Goal: Task Accomplishment & Management: Complete application form

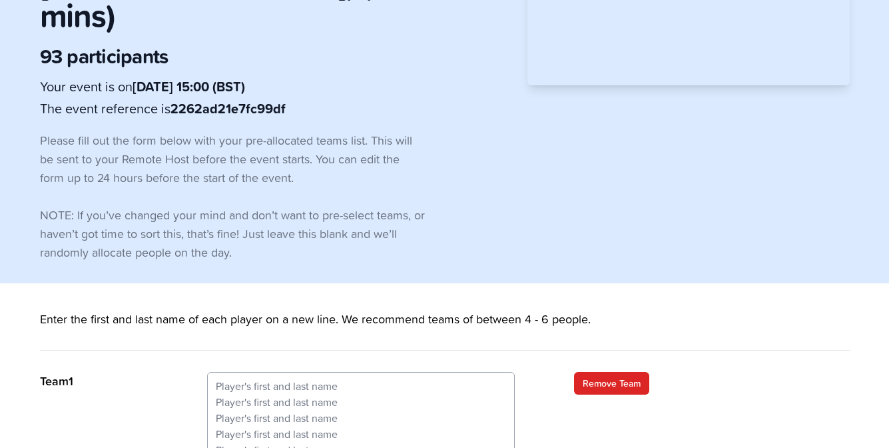
scroll to position [266, 0]
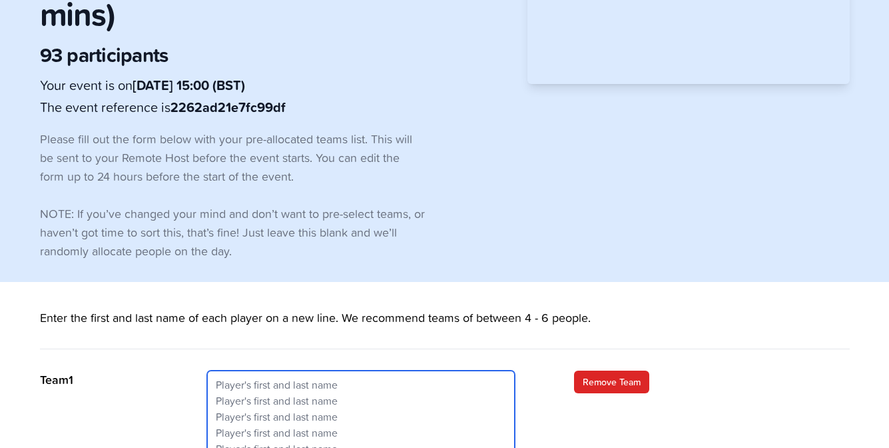
click at [278, 370] on textarea at bounding box center [361, 416] width 308 height 92
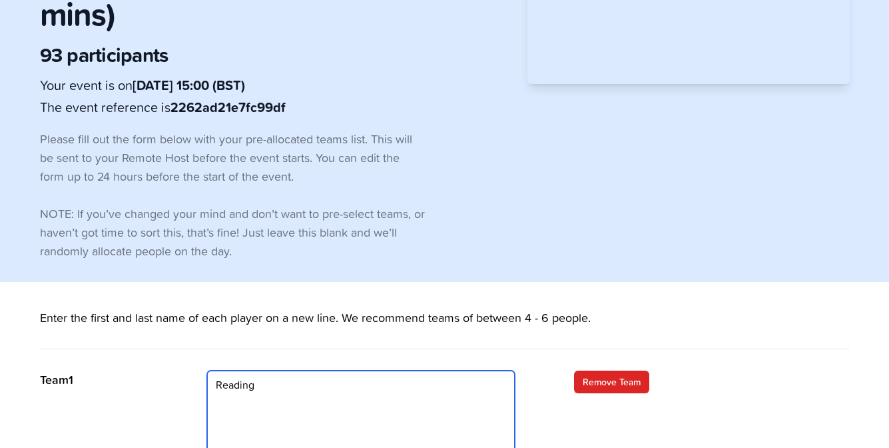
scroll to position [316, 0]
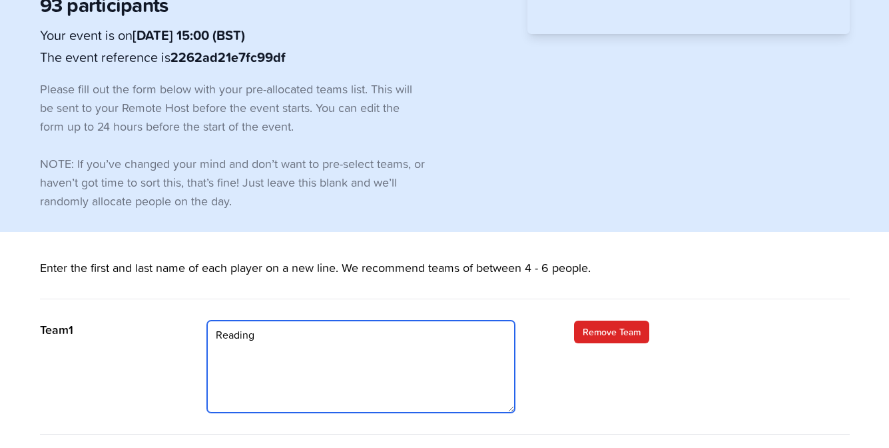
type textarea "Reading"
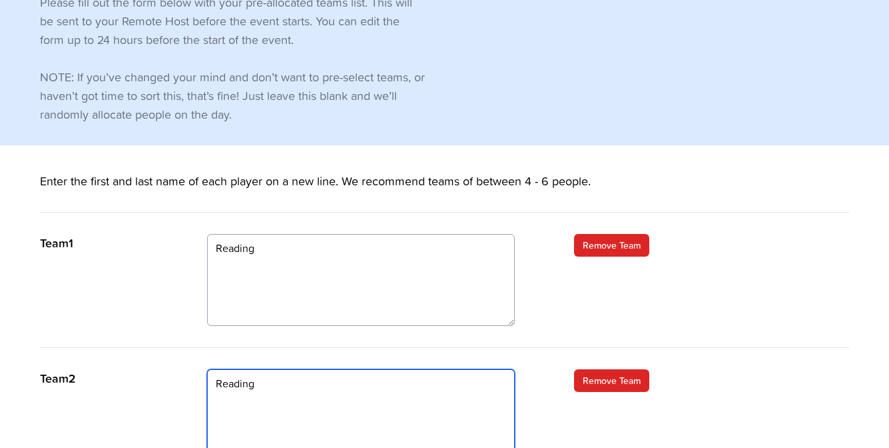
scroll to position [451, 0]
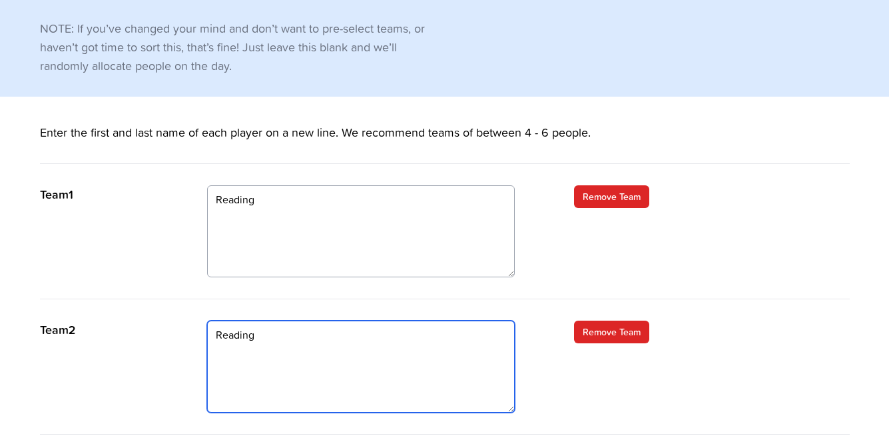
type textarea "Reading"
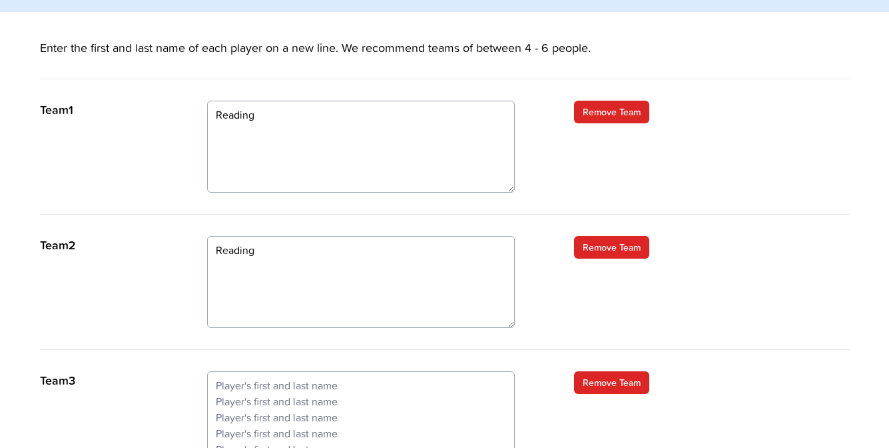
scroll to position [586, 0]
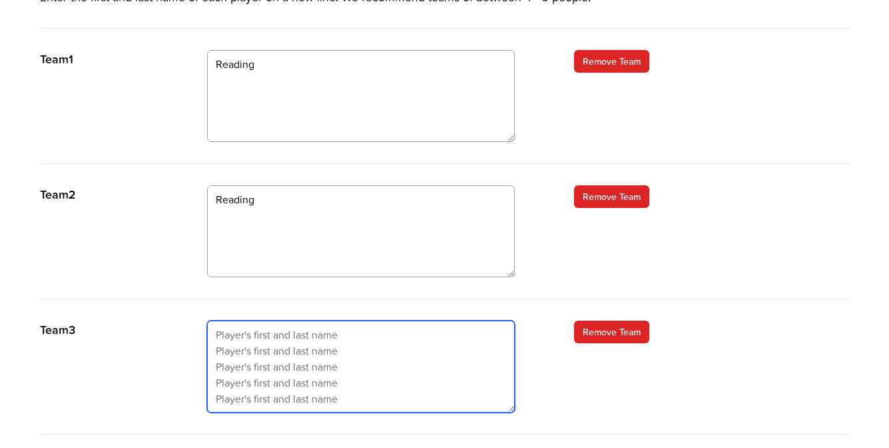
click at [244, 320] on textarea at bounding box center [361, 366] width 308 height 92
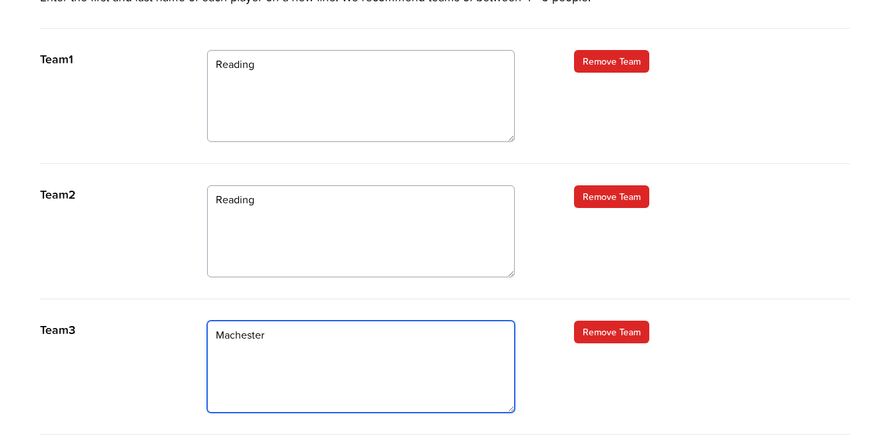
type textarea "Machester"
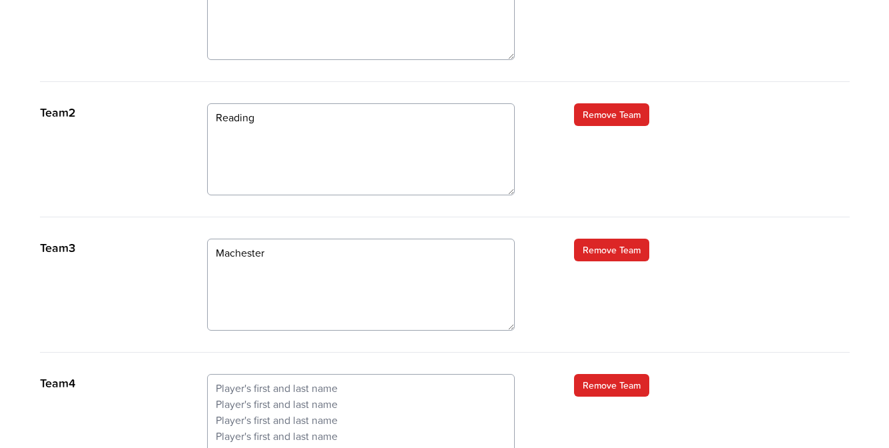
scroll to position [722, 0]
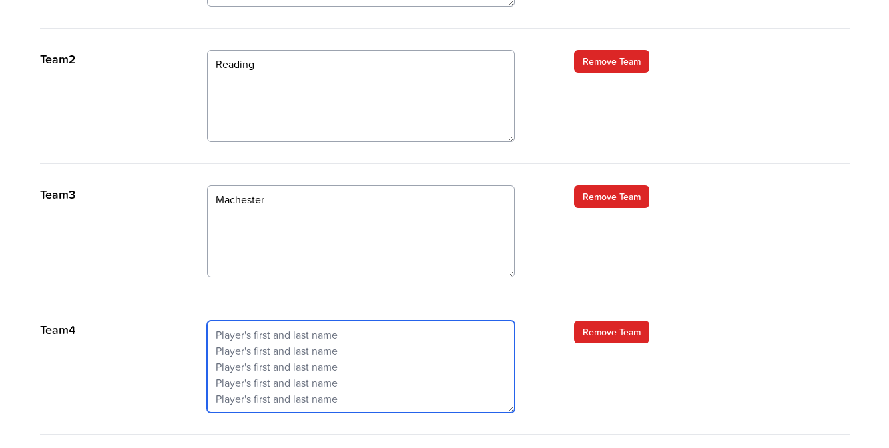
click at [396, 320] on textarea at bounding box center [361, 366] width 308 height 92
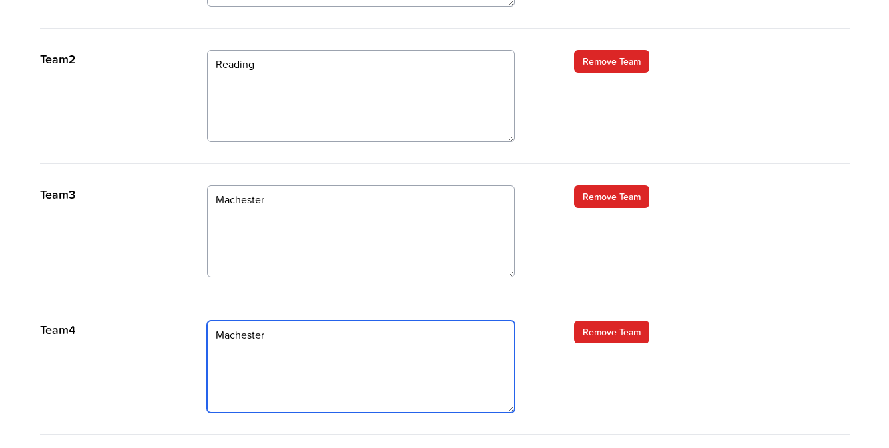
type textarea "Machester"
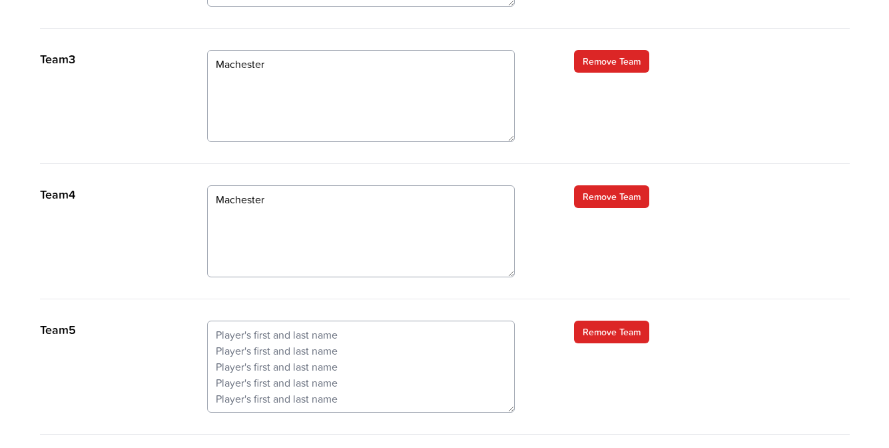
click at [454, 320] on div "Team 5 Remove Team" at bounding box center [445, 377] width 810 height 114
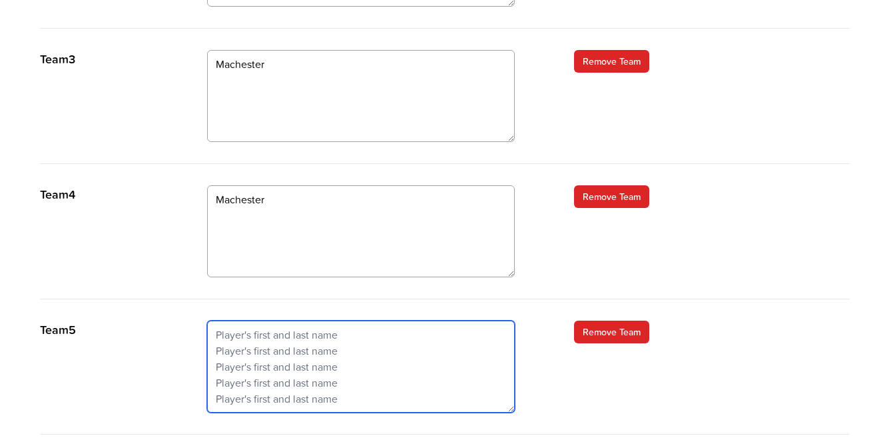
click at [433, 320] on textarea at bounding box center [361, 366] width 308 height 92
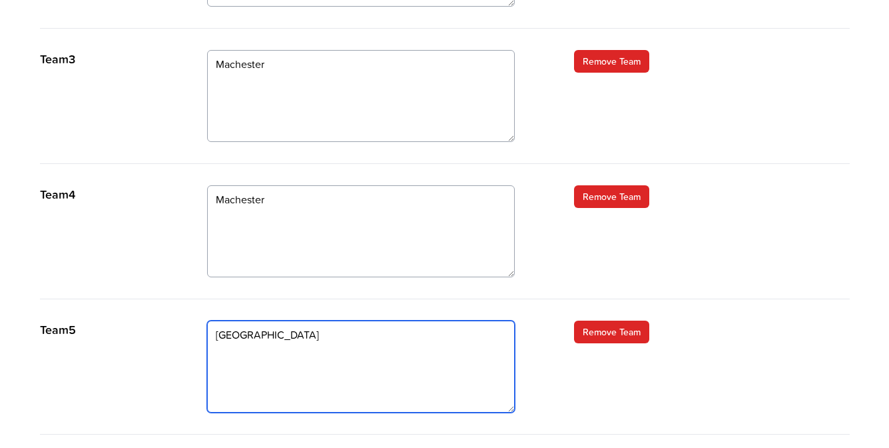
type textarea "[GEOGRAPHIC_DATA]"
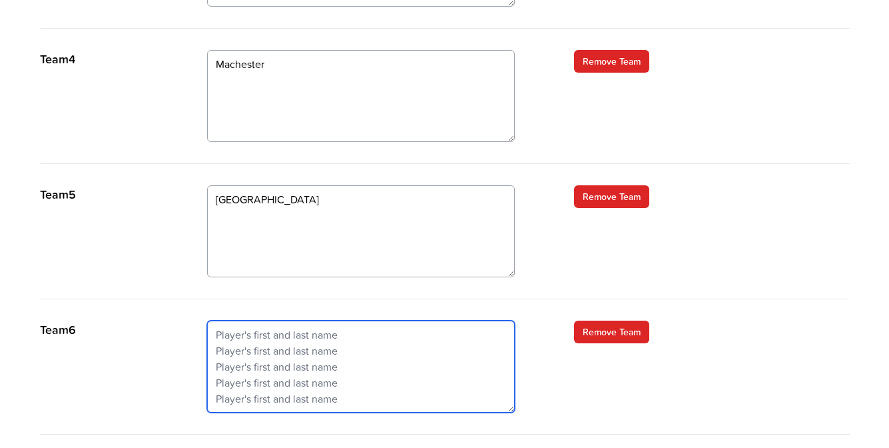
click at [448, 320] on textarea at bounding box center [361, 366] width 308 height 92
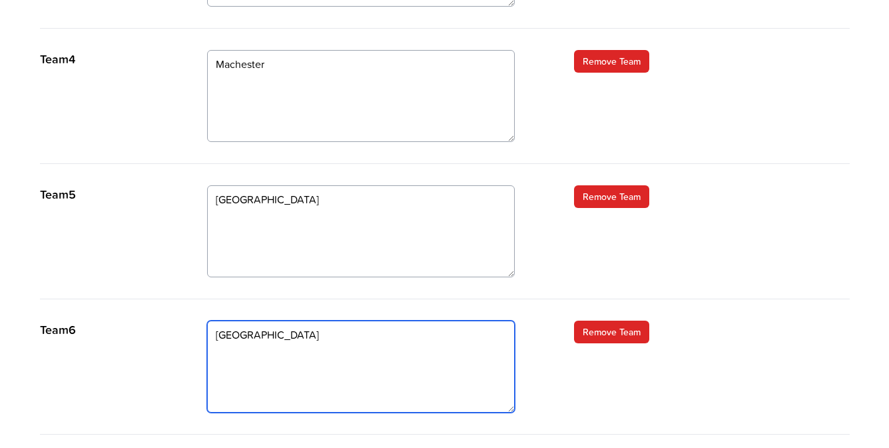
type textarea "[GEOGRAPHIC_DATA]"
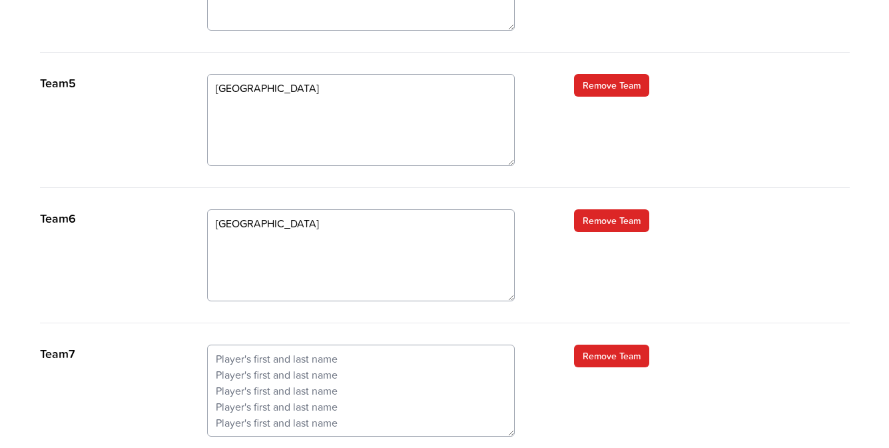
scroll to position [1127, 0]
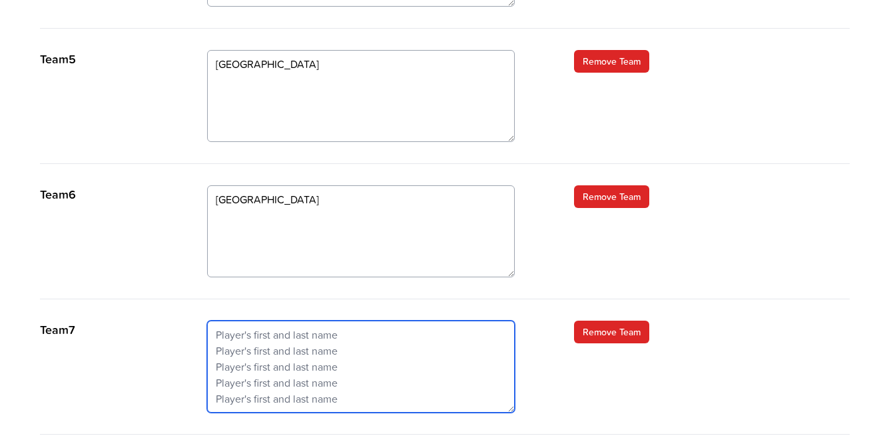
click at [475, 320] on textarea at bounding box center [361, 366] width 308 height 92
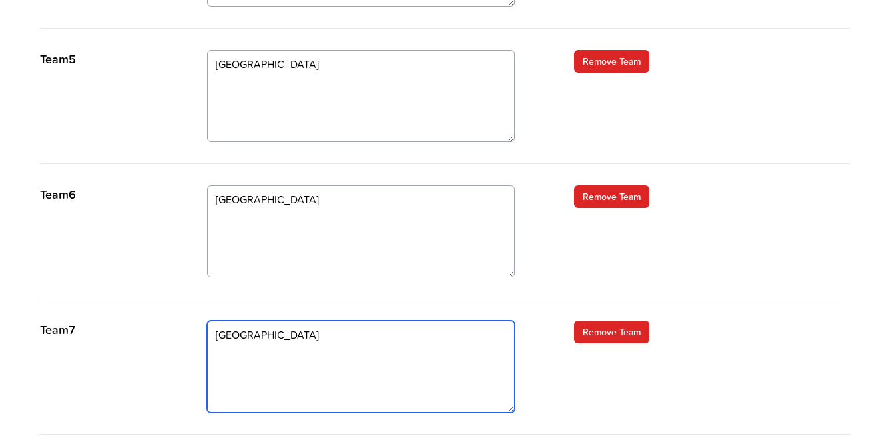
type textarea "[GEOGRAPHIC_DATA]"
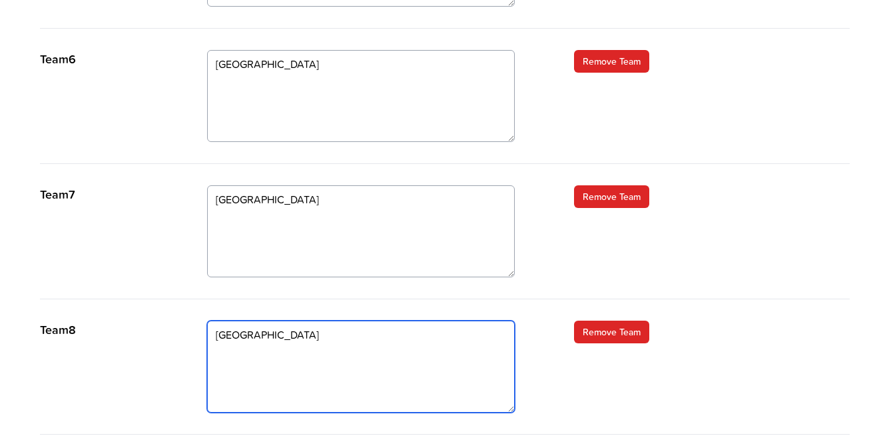
type textarea "[GEOGRAPHIC_DATA]"
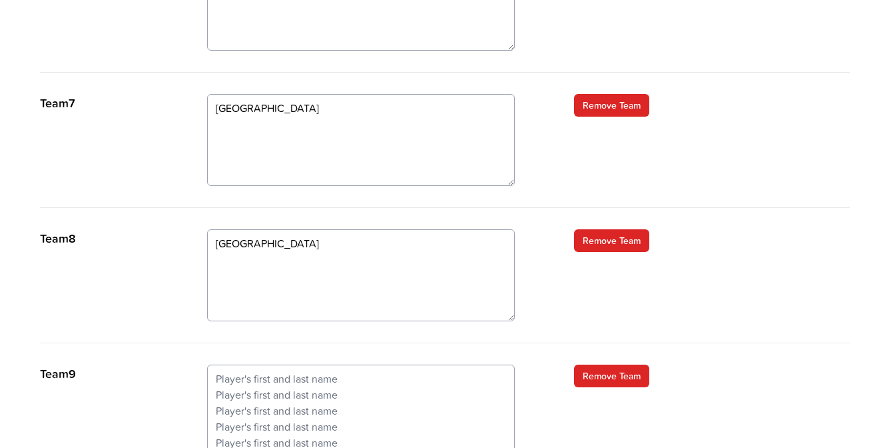
scroll to position [1398, 0]
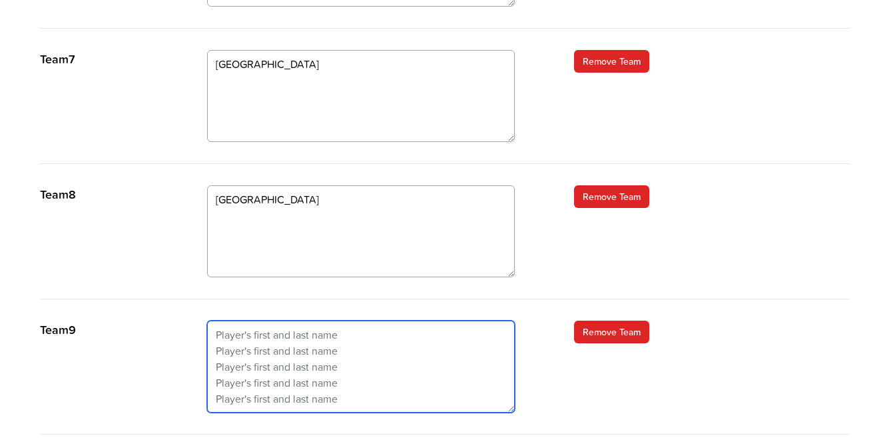
click at [434, 320] on textarea at bounding box center [361, 366] width 308 height 92
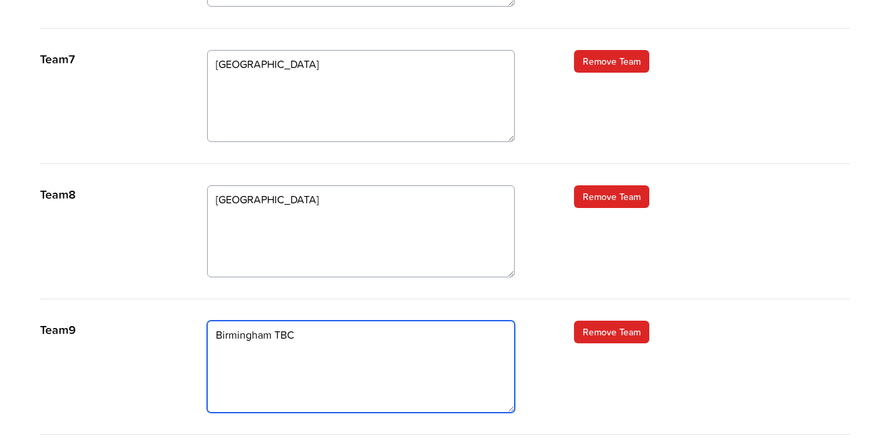
type textarea "Birmingham TBC"
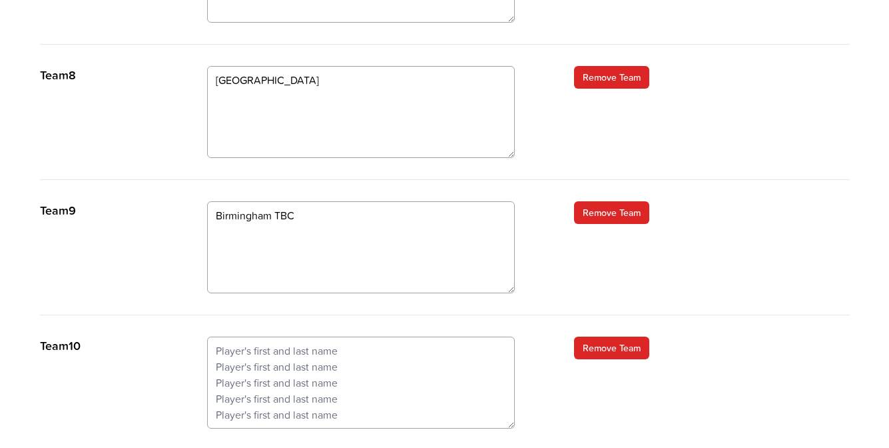
scroll to position [1533, 0]
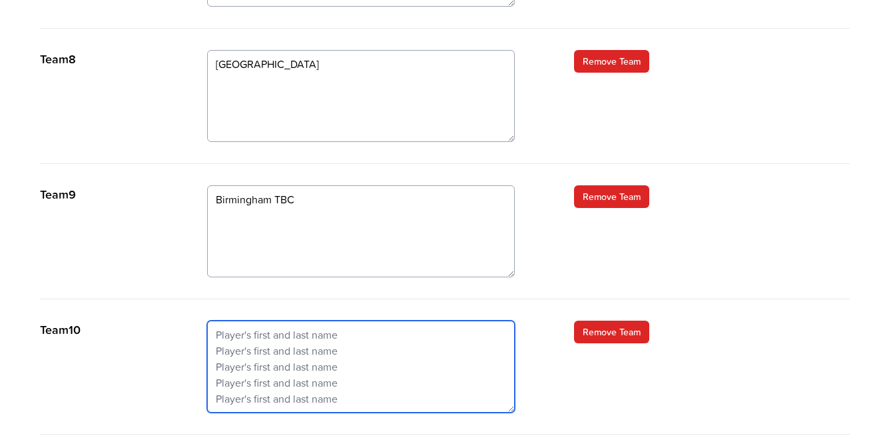
click at [486, 320] on textarea at bounding box center [361, 366] width 308 height 92
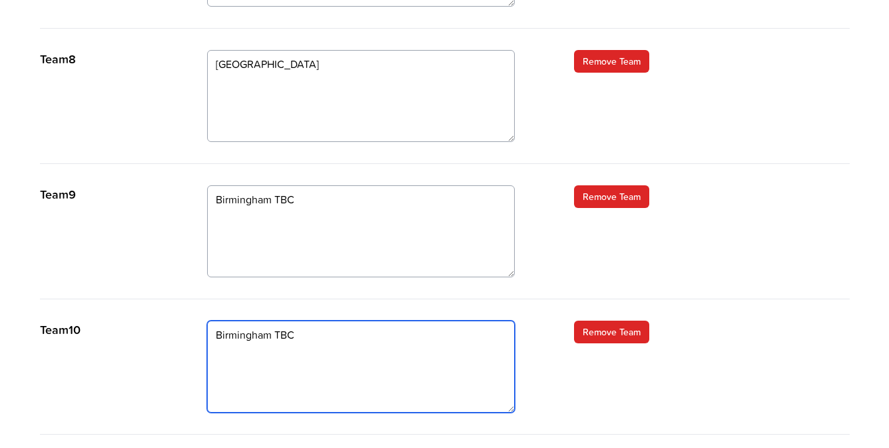
type textarea "Birmingham TBC"
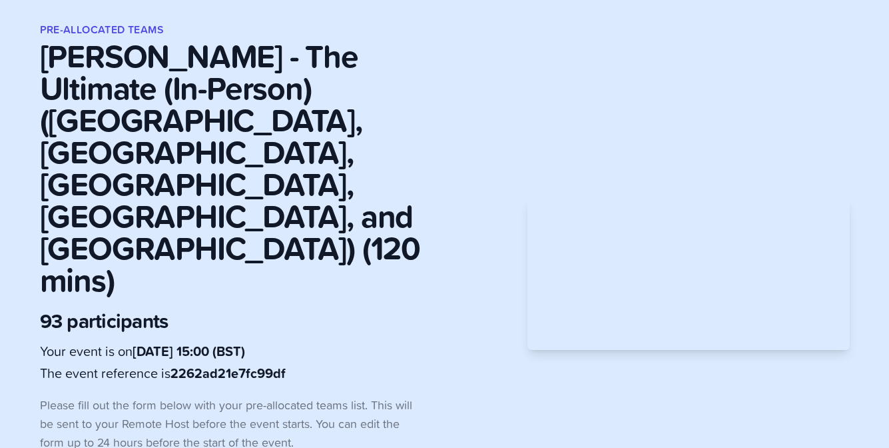
scroll to position [316, 0]
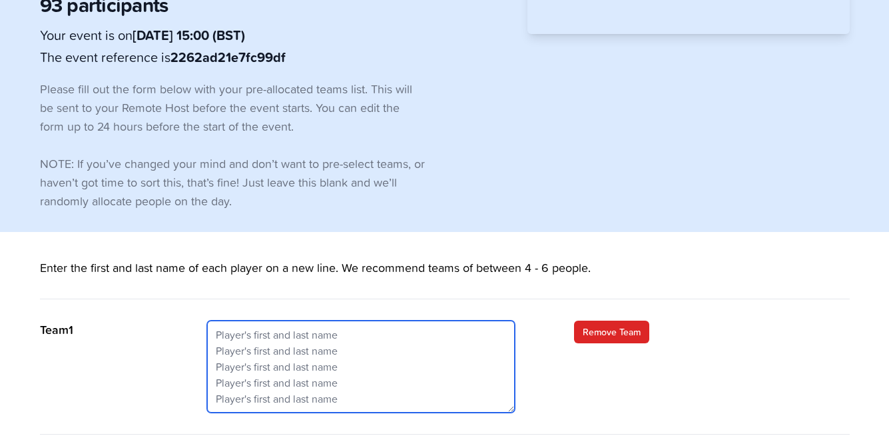
click at [389, 320] on textarea at bounding box center [361, 366] width 308 height 92
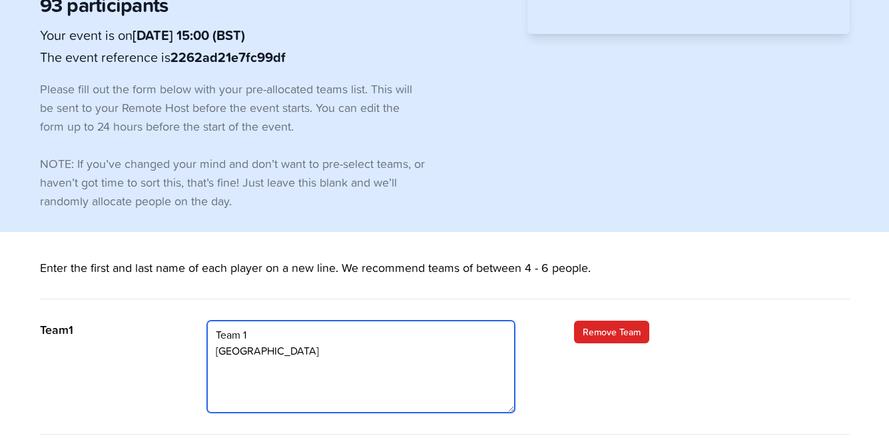
drag, startPoint x: 278, startPoint y: 261, endPoint x: 188, endPoint y: 258, distance: 90.0
click at [188, 320] on div "Team 1 Team 1 Birmingham Remove Team" at bounding box center [445, 377] width 810 height 114
type textarea "Team 1 Reading"
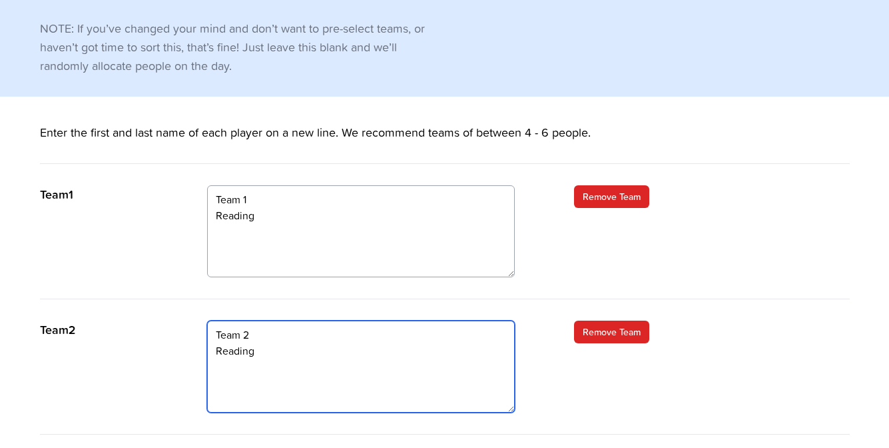
type textarea "Team 2 Reading"
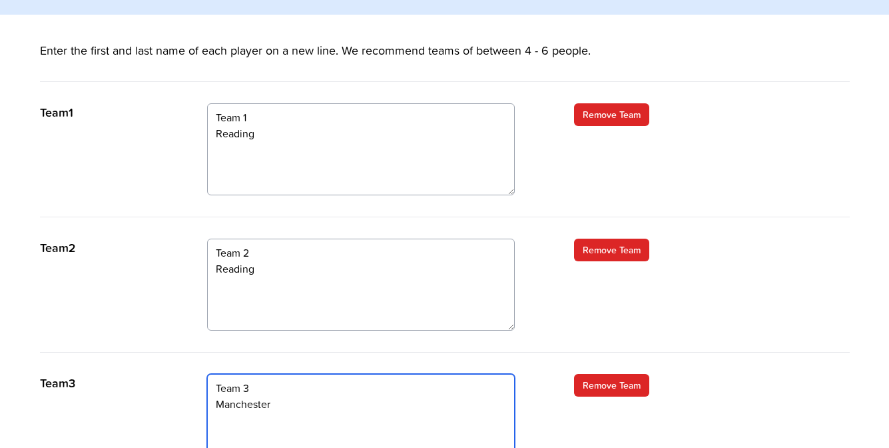
scroll to position [586, 0]
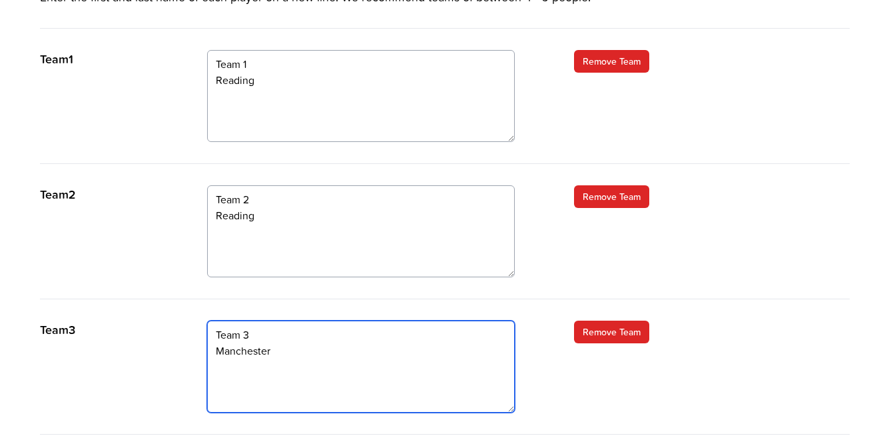
type textarea "Team 3 Manchester"
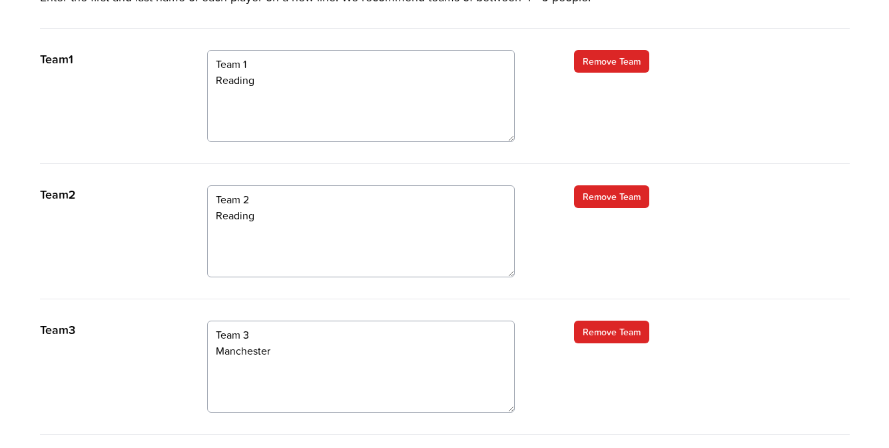
type textarea "Team 4 Manchester"
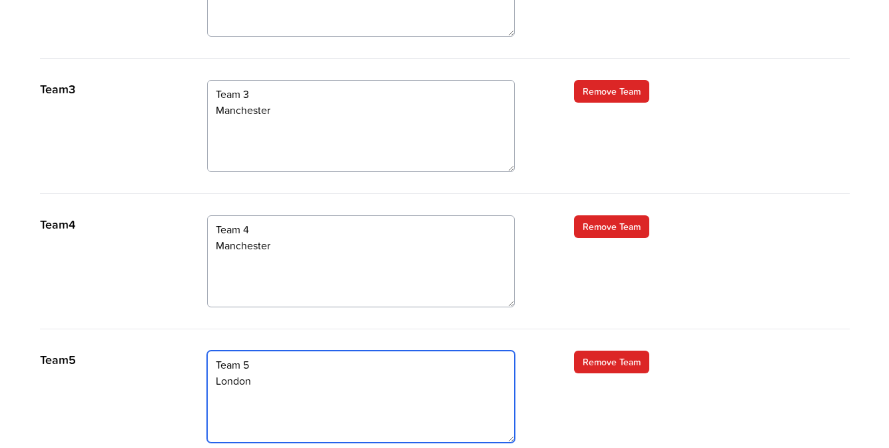
scroll to position [857, 0]
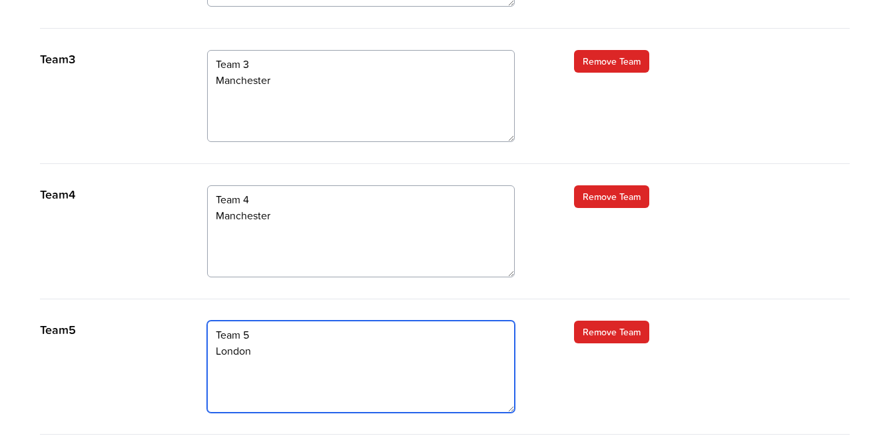
type textarea "Team 5 London"
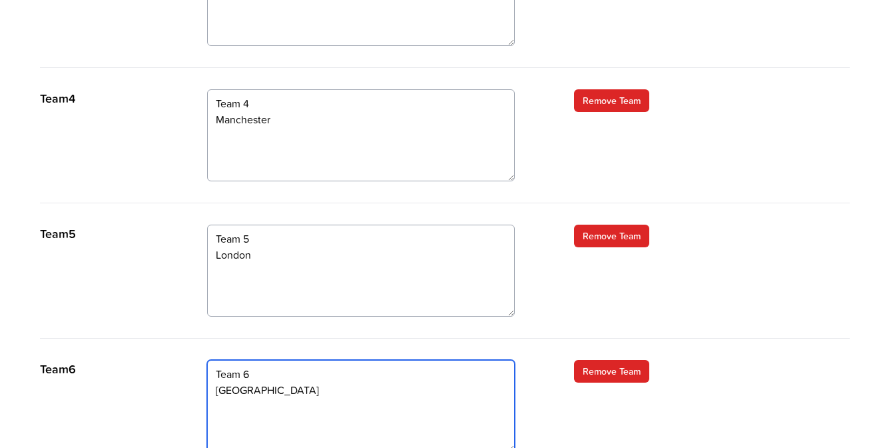
scroll to position [992, 0]
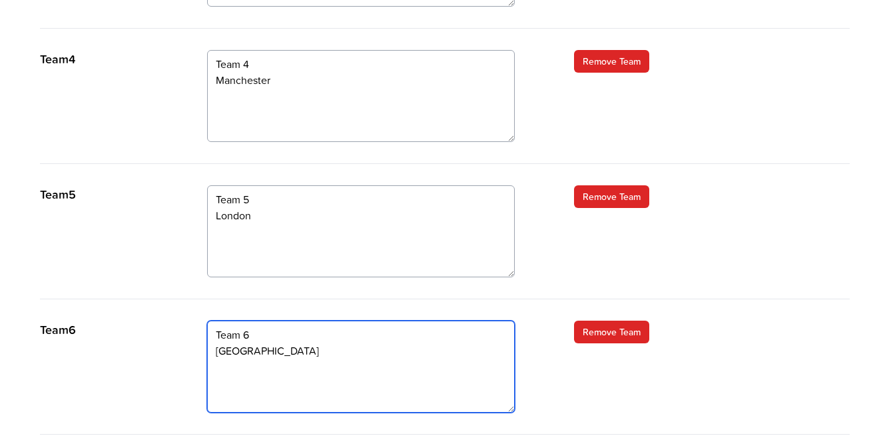
type textarea "Team 6 London"
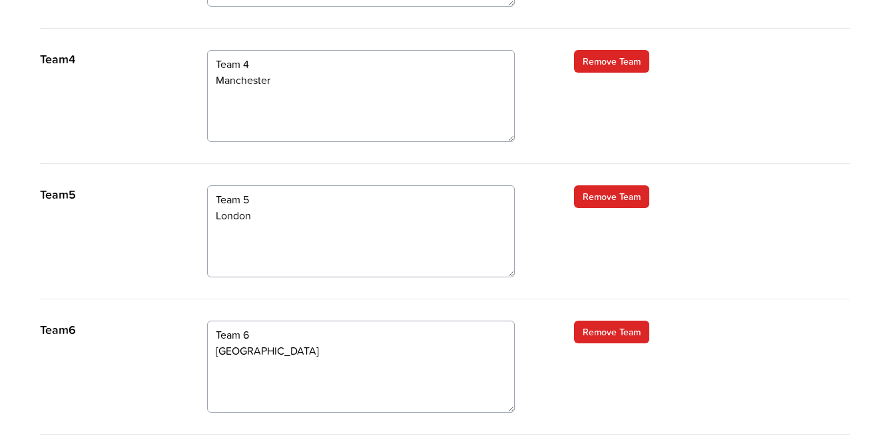
type textarea "t"
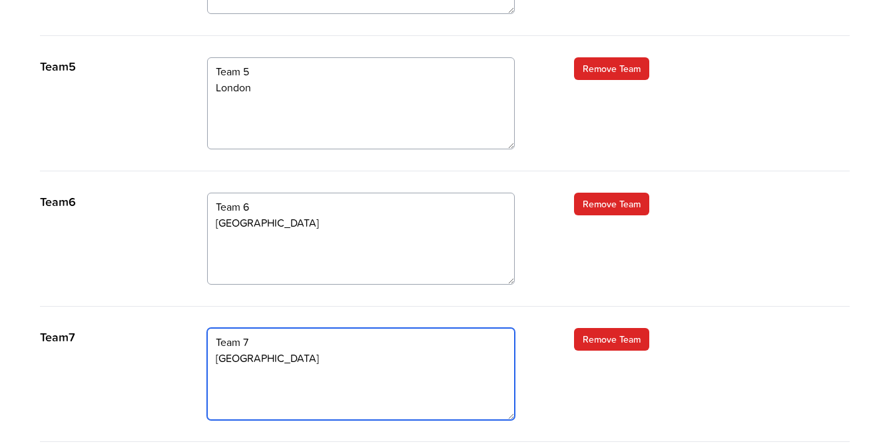
scroll to position [1127, 0]
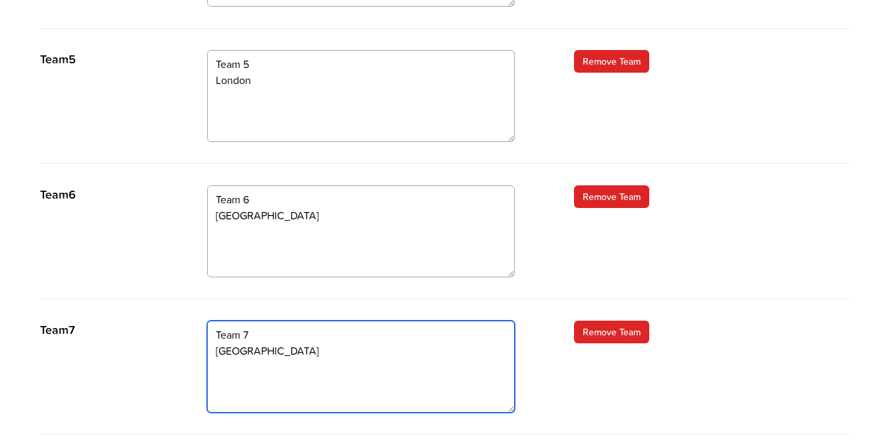
type textarea "Team 7 London"
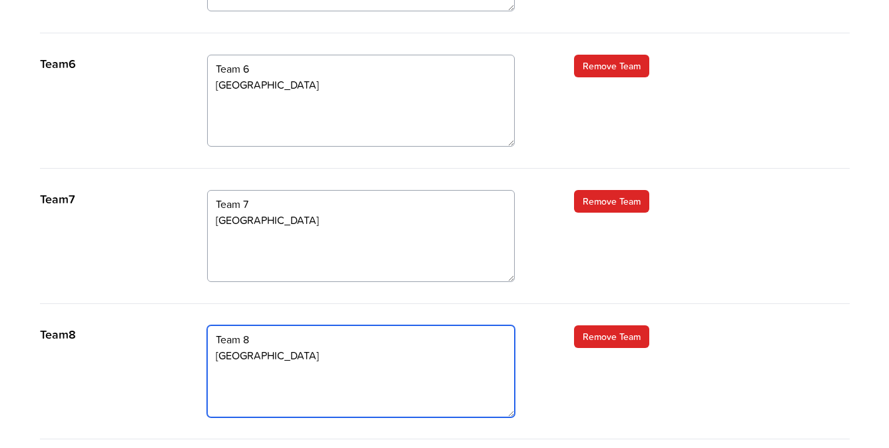
scroll to position [1261, 0]
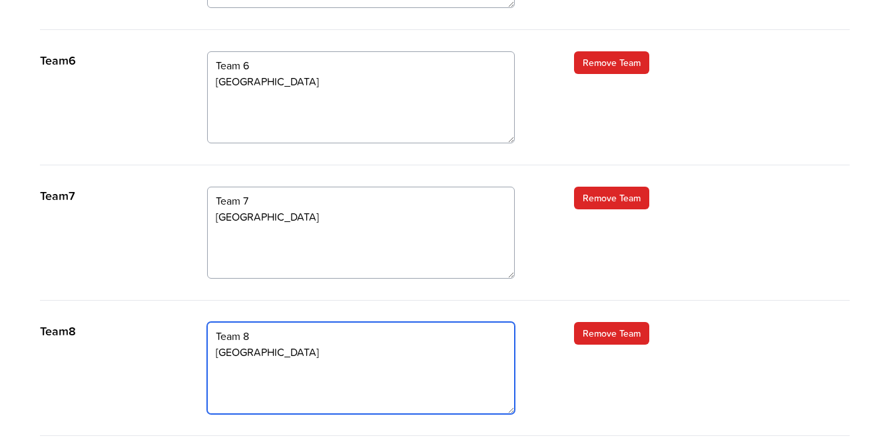
type textarea "Team 8 Birmingham"
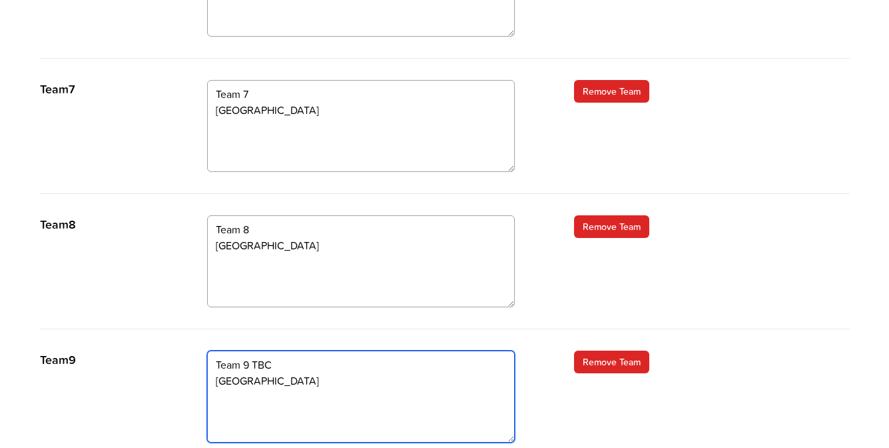
scroll to position [1398, 0]
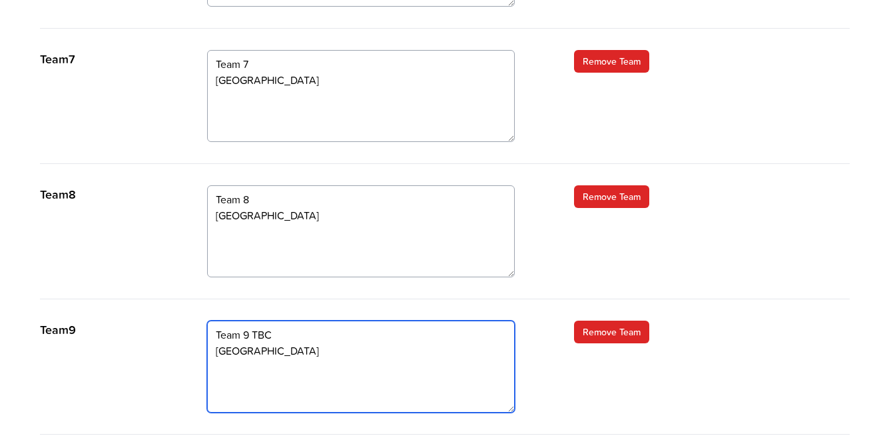
type textarea "Team 9 TBC Birmingham"
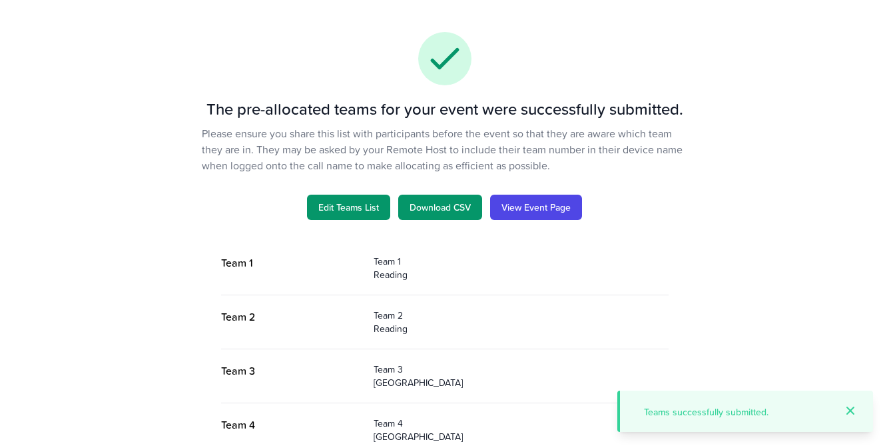
scroll to position [332, 0]
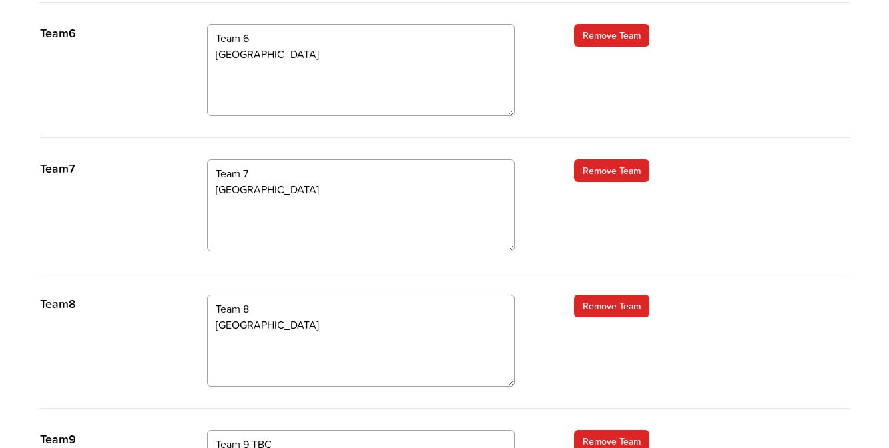
scroll to position [1398, 0]
